Goal: Browse casually

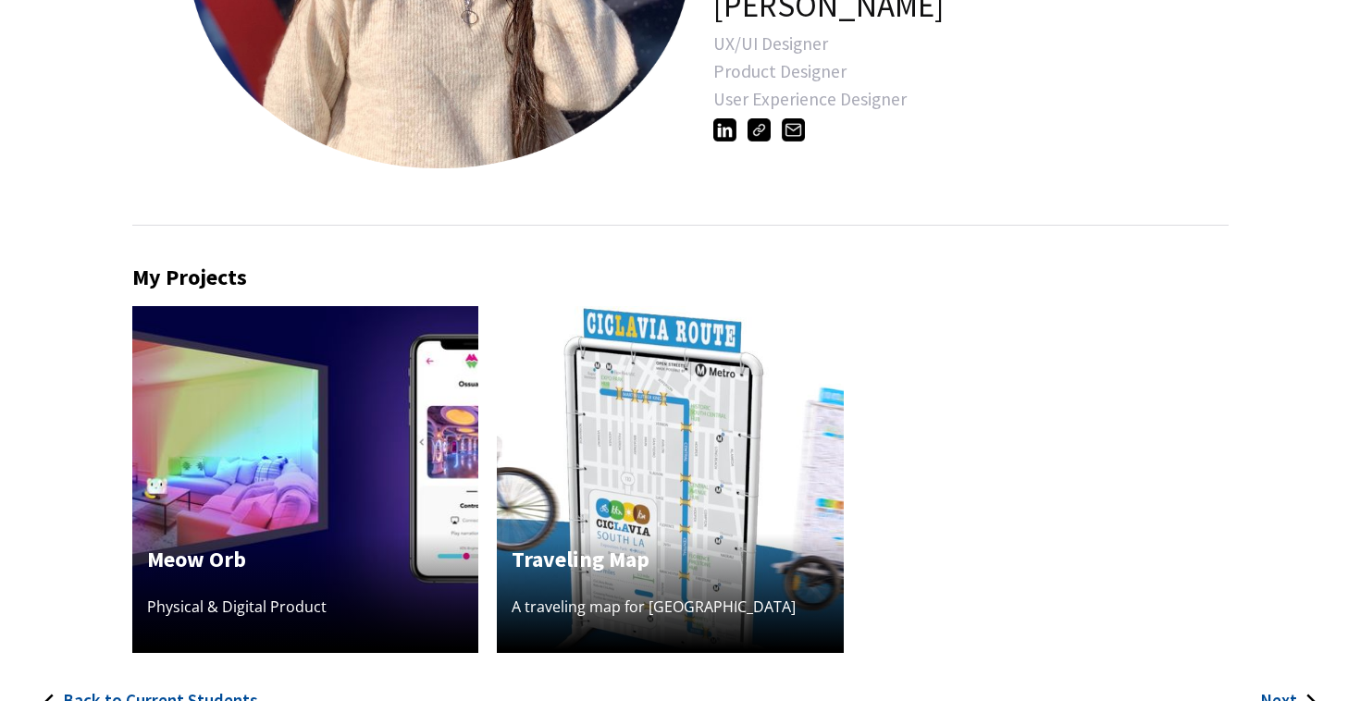
scroll to position [365, 0]
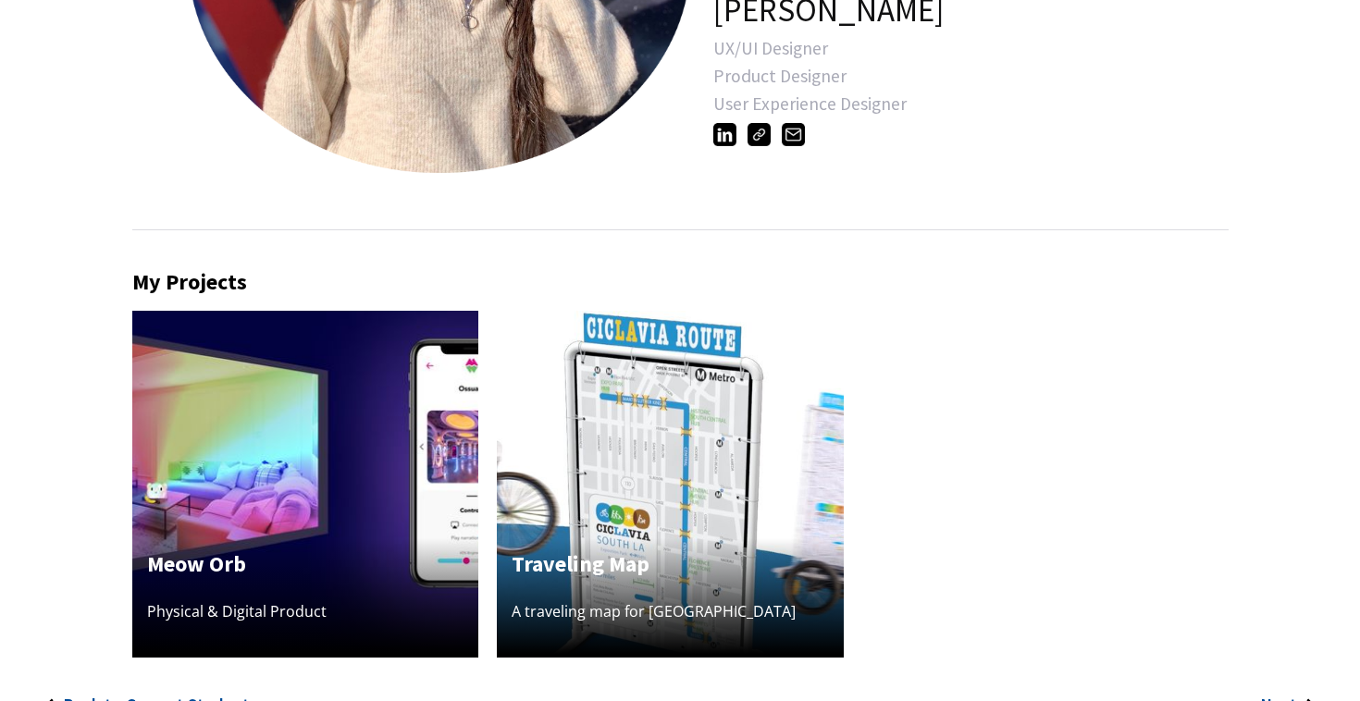
click at [725, 131] on img at bounding box center [724, 134] width 23 height 23
click at [728, 142] on img at bounding box center [724, 134] width 23 height 23
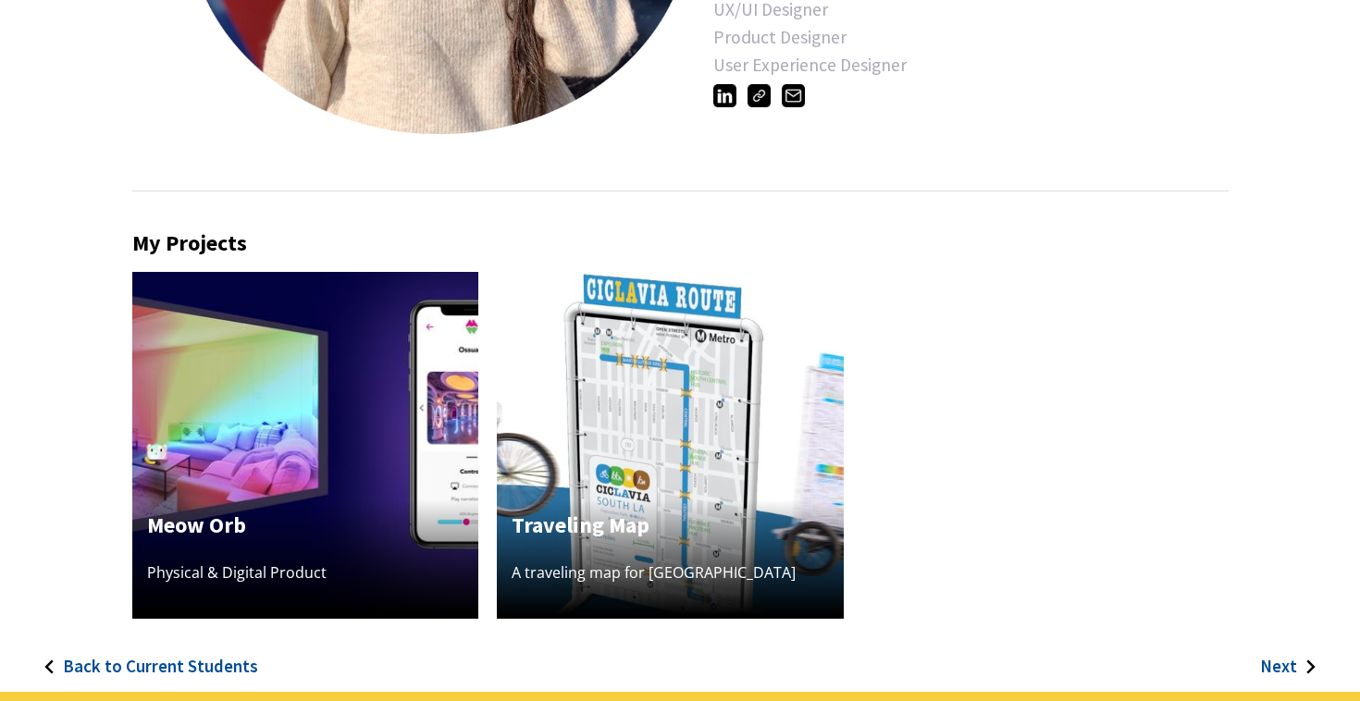
scroll to position [420, 0]
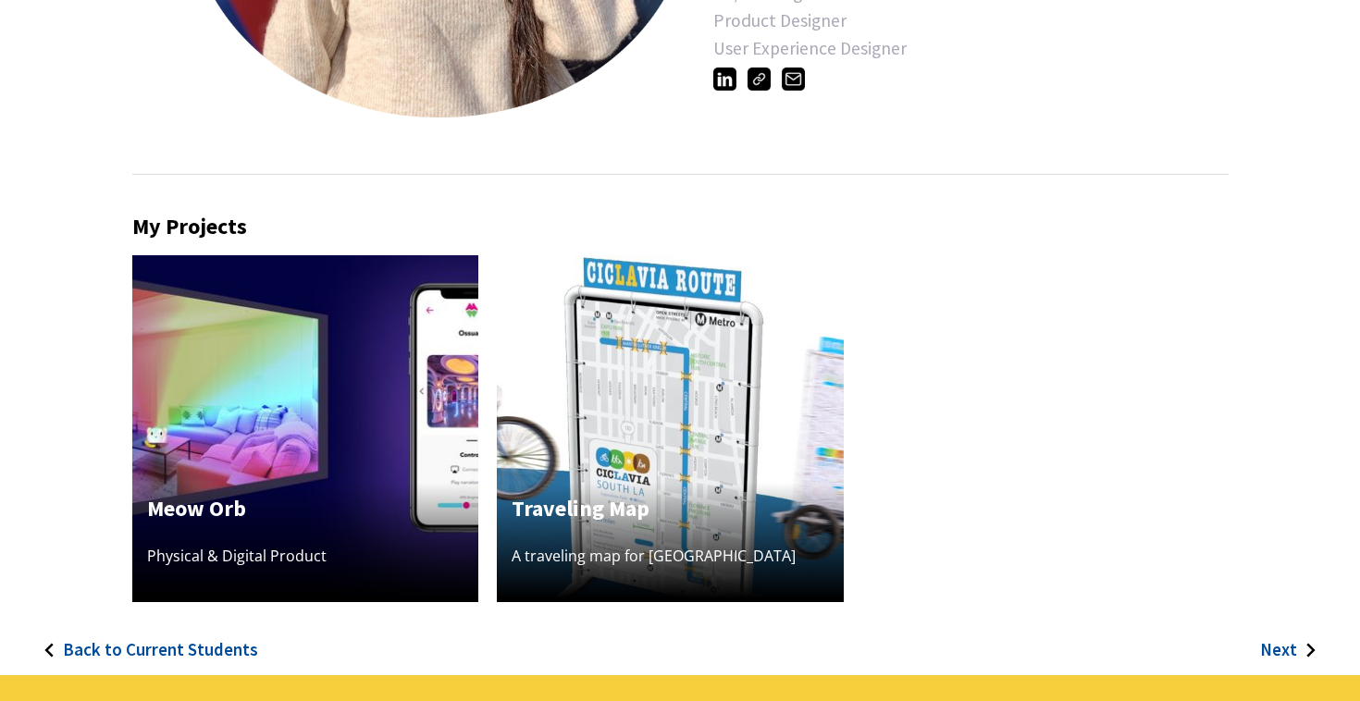
click at [612, 301] on img at bounding box center [670, 428] width 347 height 347
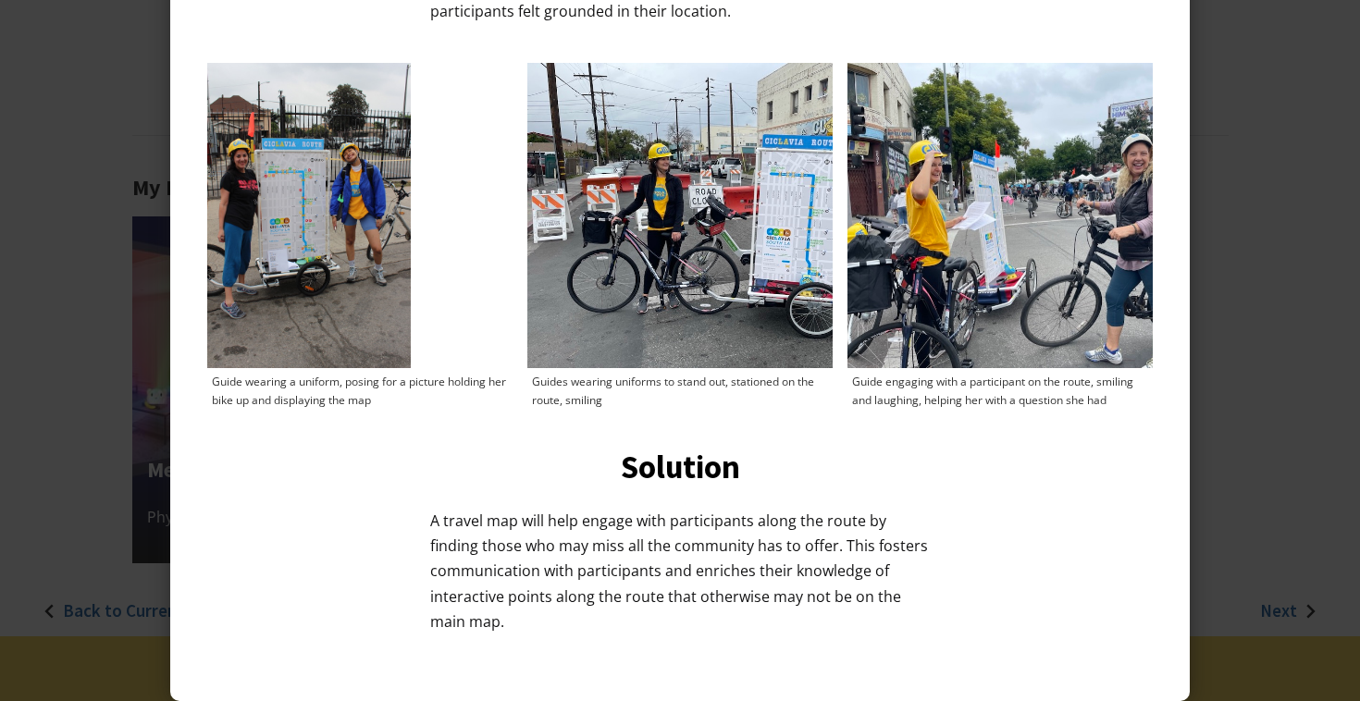
scroll to position [461, 0]
click at [397, 186] on img at bounding box center [309, 215] width 204 height 305
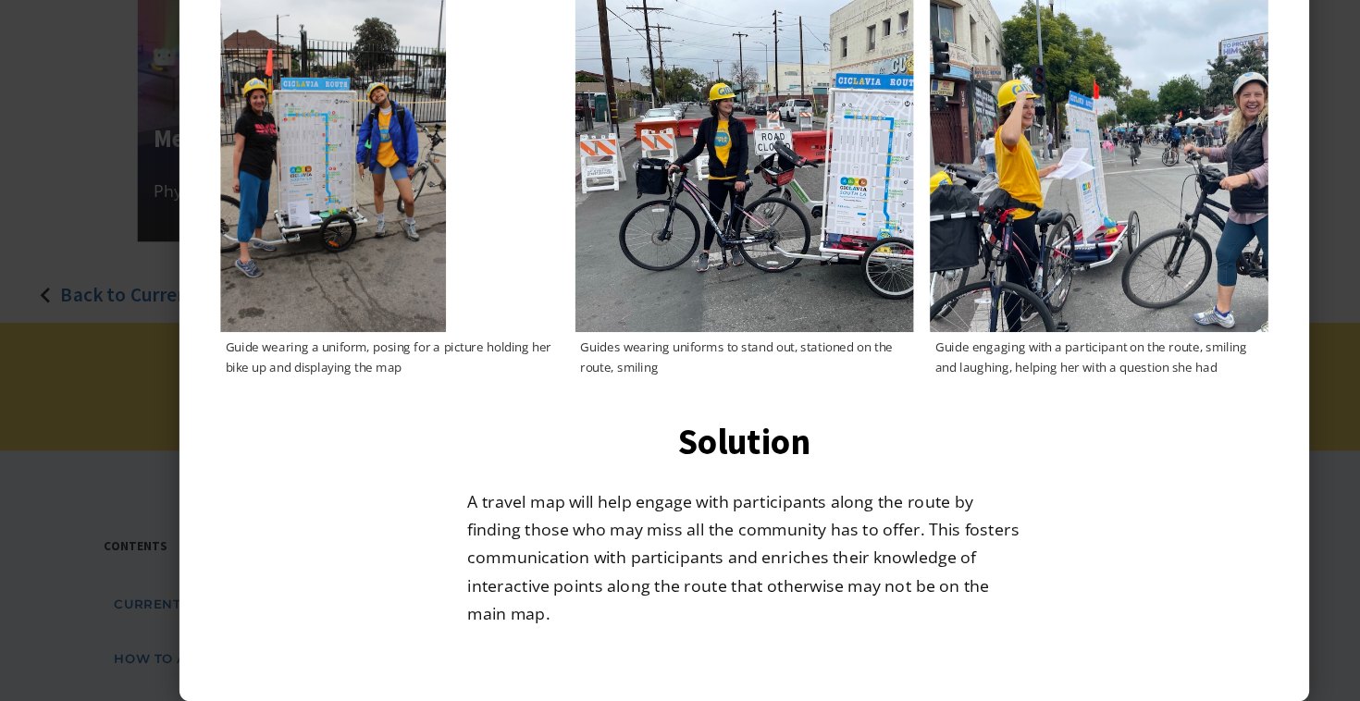
scroll to position [798, 0]
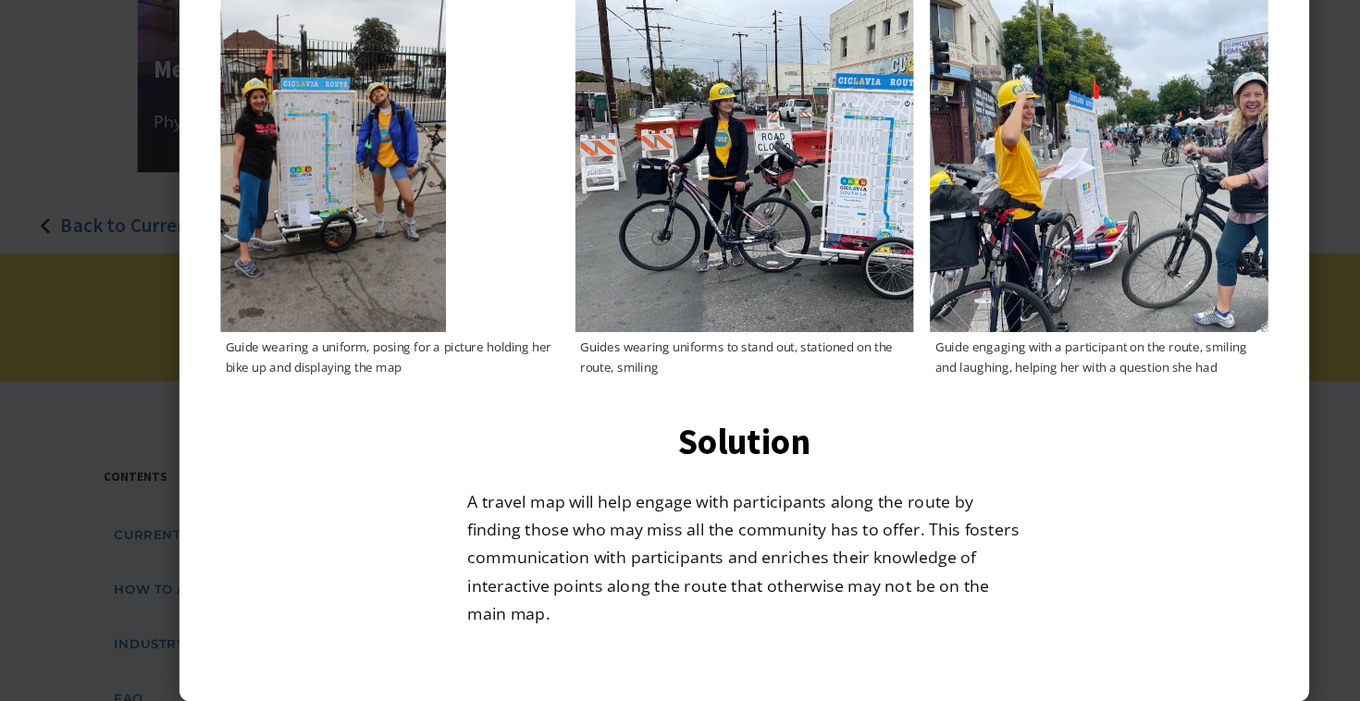
click at [105, 257] on div at bounding box center [680, 350] width 1360 height 701
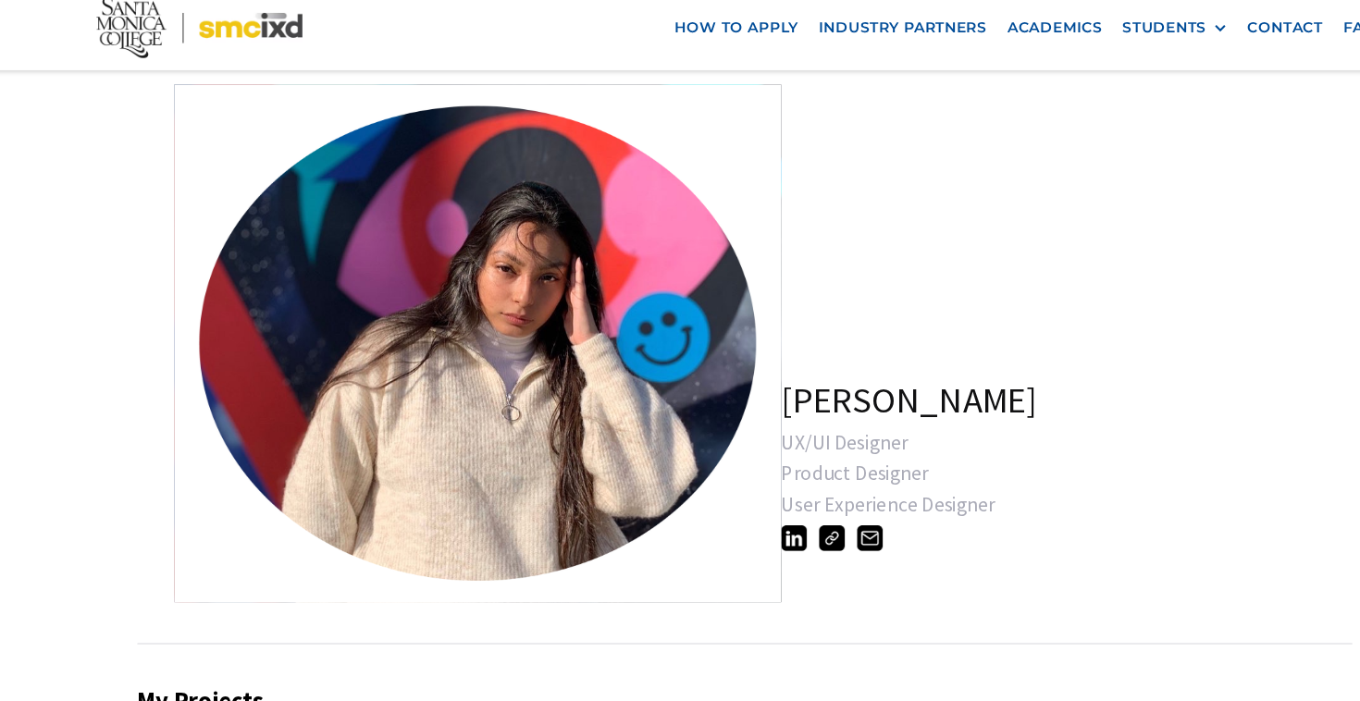
scroll to position [0, 0]
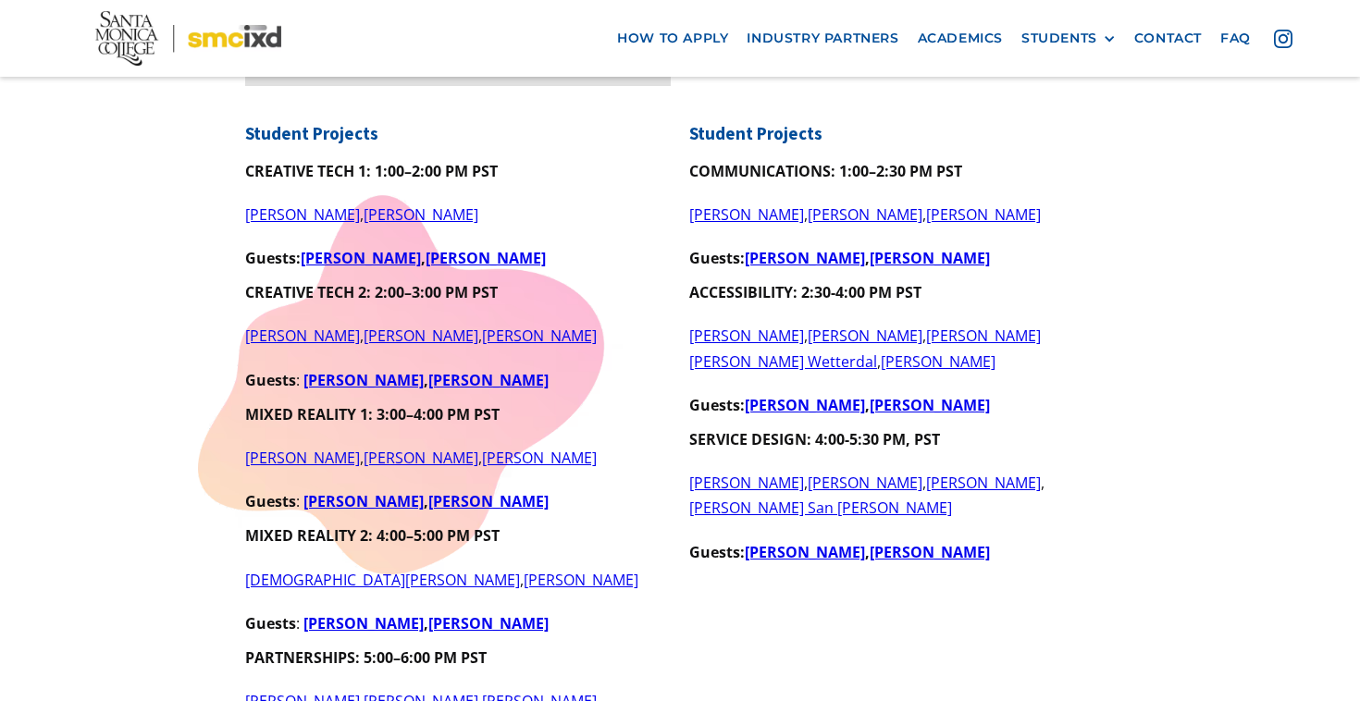
scroll to position [866, 0]
